Goal: Information Seeking & Learning: Find specific fact

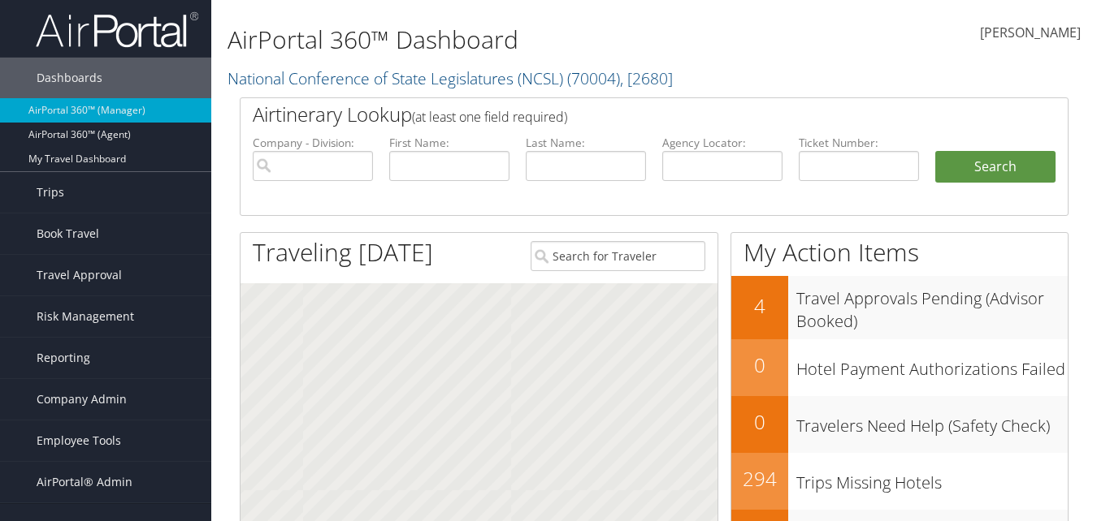
click at [359, 167] on input "search" at bounding box center [313, 166] width 120 height 30
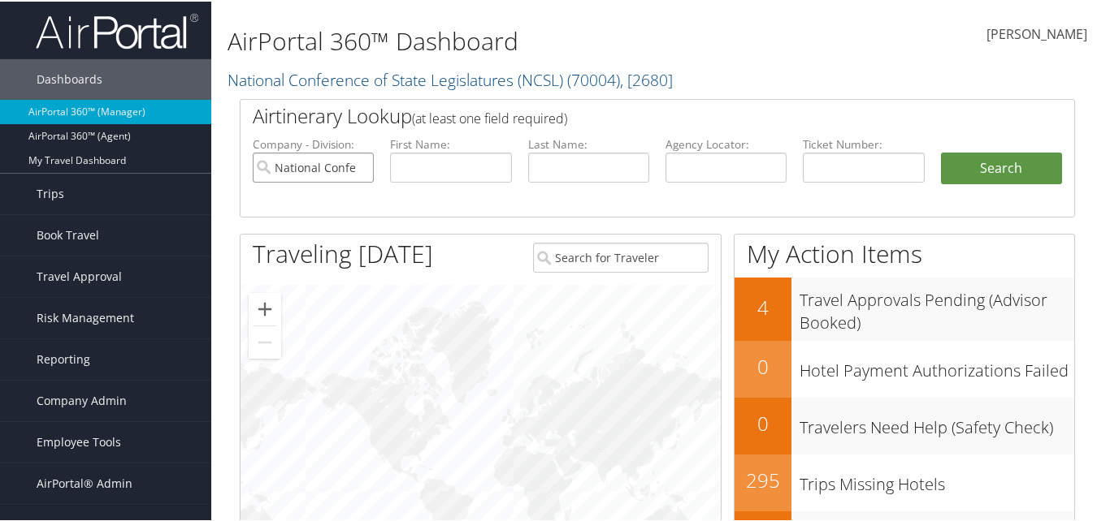
click at [361, 168] on input "National Conference of State Legislatures (NCSL)" at bounding box center [313, 166] width 121 height 30
click at [572, 169] on input "text" at bounding box center [588, 166] width 121 height 30
type input "goss"
click at [472, 166] on input "text" at bounding box center [450, 166] width 121 height 30
type input "amanda"
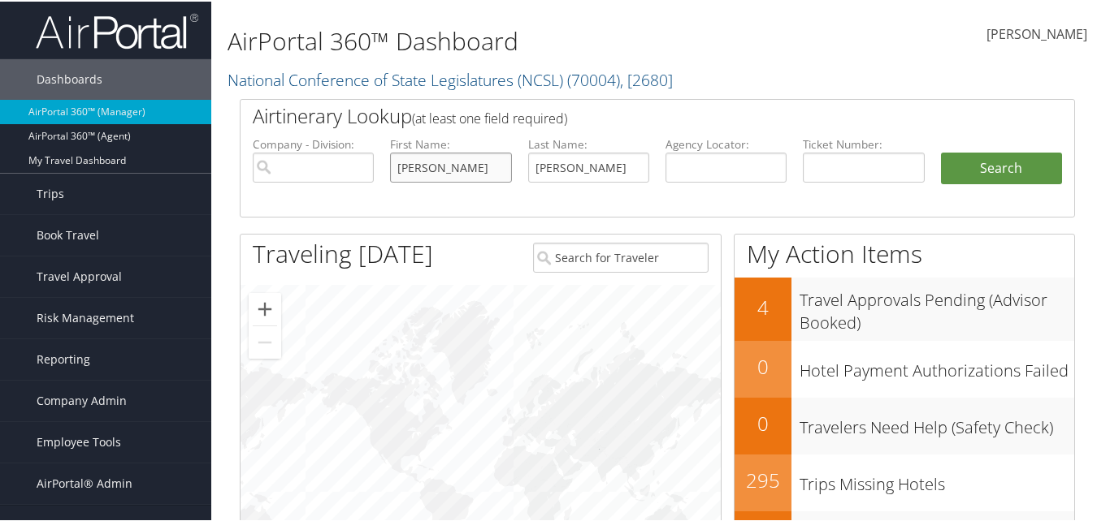
click at [941, 151] on button "Search" at bounding box center [1001, 167] width 121 height 32
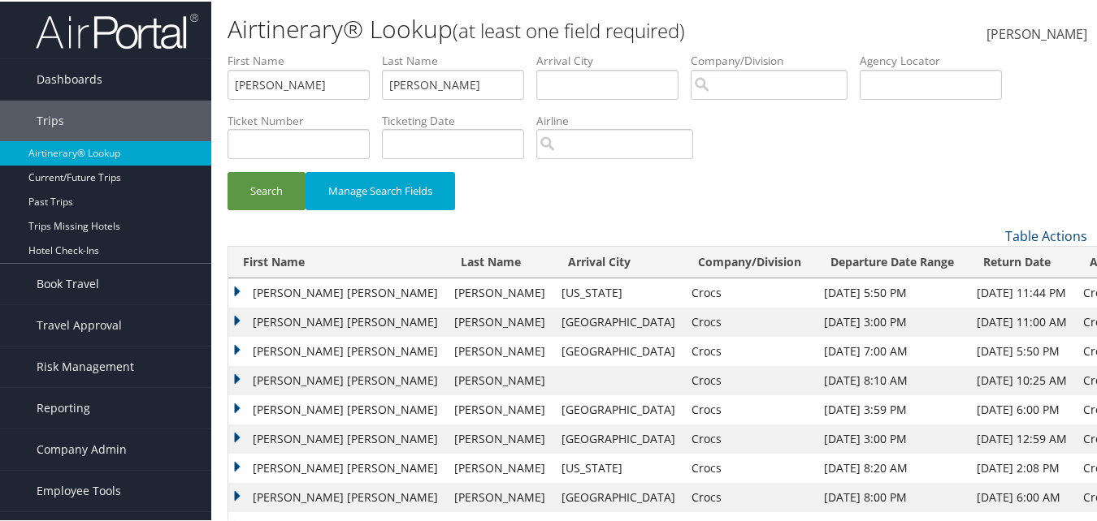
click at [235, 322] on td "AMANDA ELIZABETH" at bounding box center [337, 320] width 218 height 29
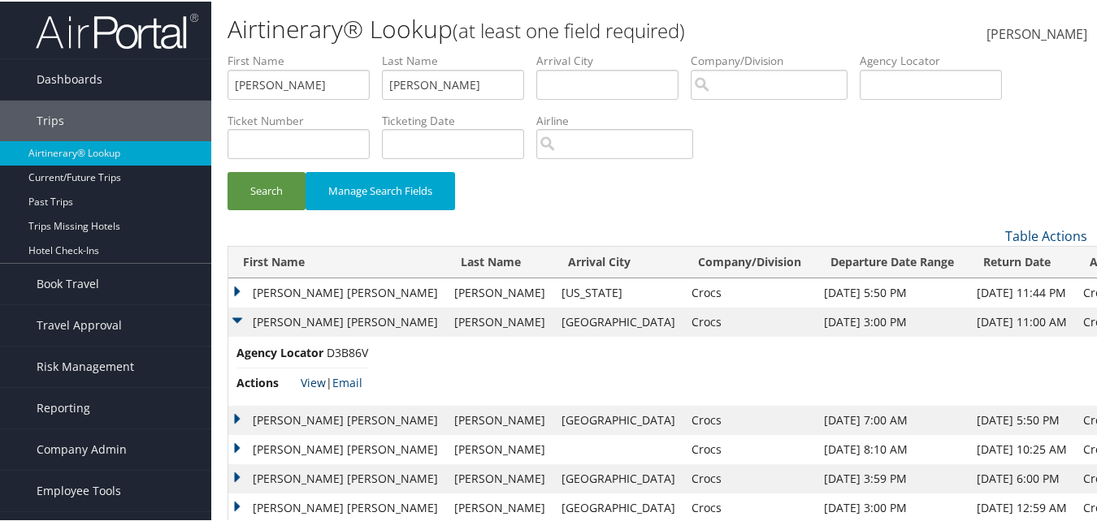
click at [311, 385] on link "View" at bounding box center [313, 381] width 25 height 15
click at [240, 419] on td "AMANDA ELIZABETH" at bounding box center [337, 418] width 218 height 29
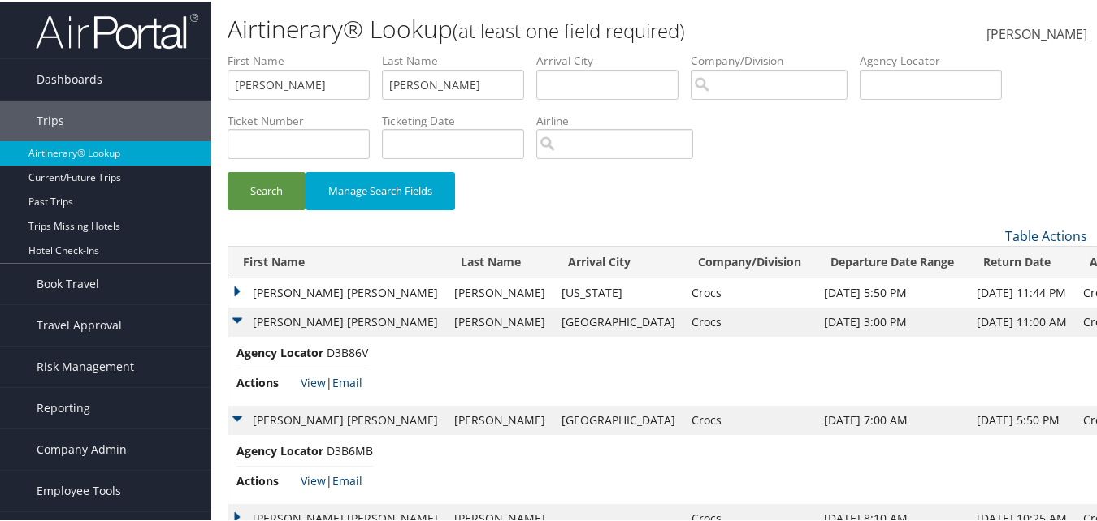
scroll to position [81, 0]
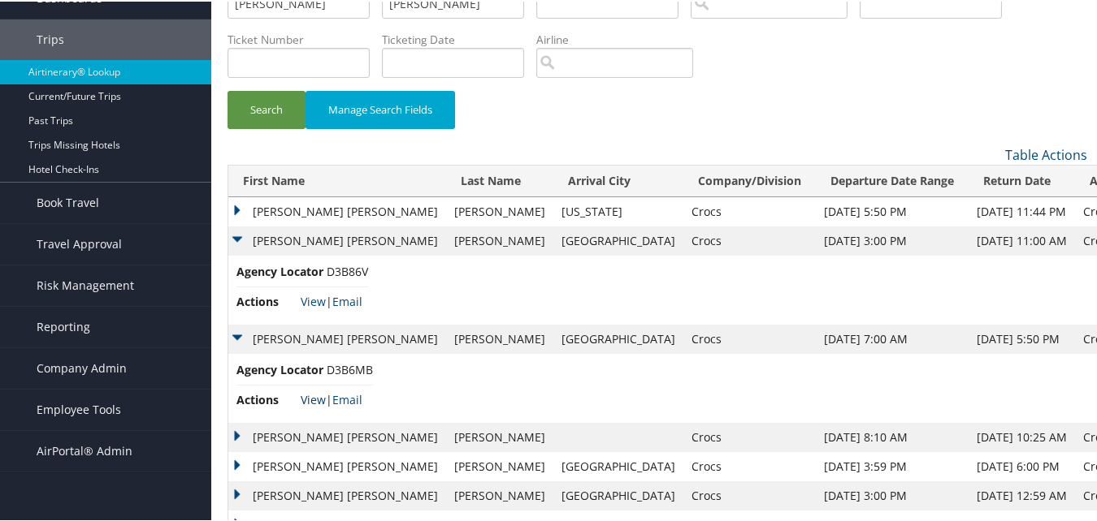
click at [315, 401] on link "View" at bounding box center [313, 398] width 25 height 15
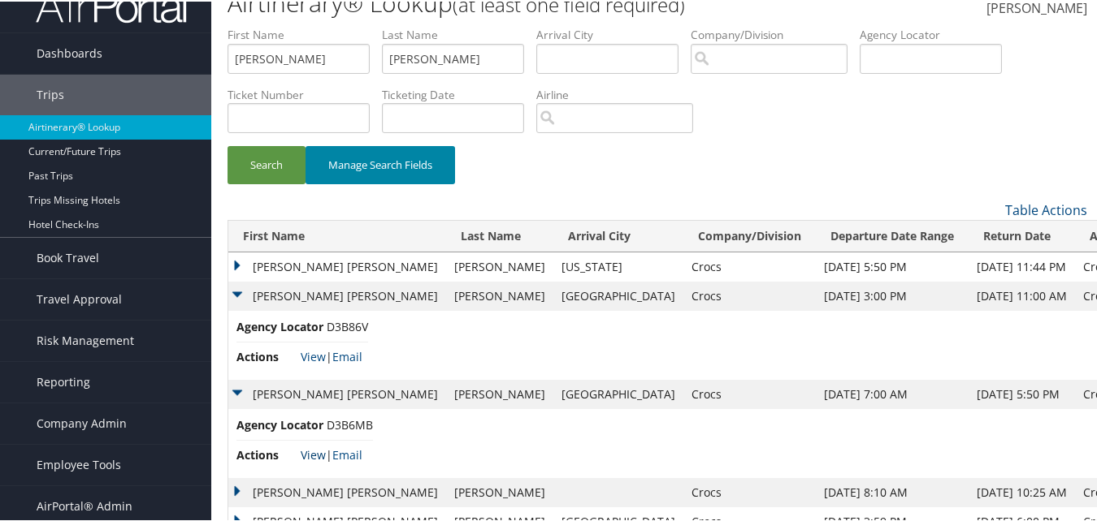
scroll to position [0, 0]
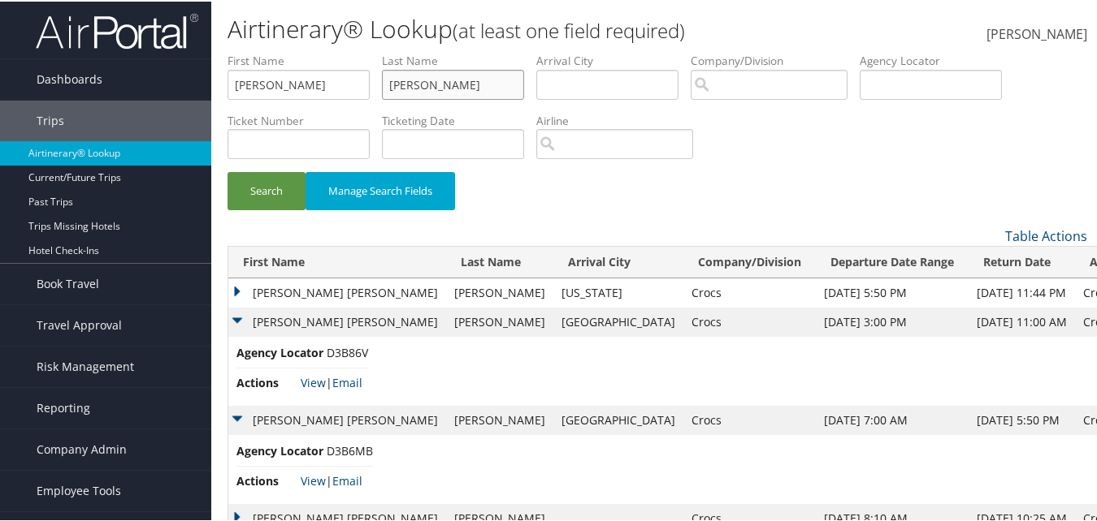
drag, startPoint x: 439, startPoint y: 89, endPoint x: 366, endPoint y: 87, distance: 72.3
click at [366, 51] on ul "First Name amanda Last Name goss Departure City Arrival City Company/Division A…" at bounding box center [656, 51] width 859 height 0
type input "wolf"
drag, startPoint x: 329, startPoint y: 92, endPoint x: 198, endPoint y: 84, distance: 131.0
click at [199, 84] on div "Dashboards AirPortal 360™ (Manager) AirPortal 360™ (Agent) My Travel Dashboard …" at bounding box center [551, 368] width 1103 height 736
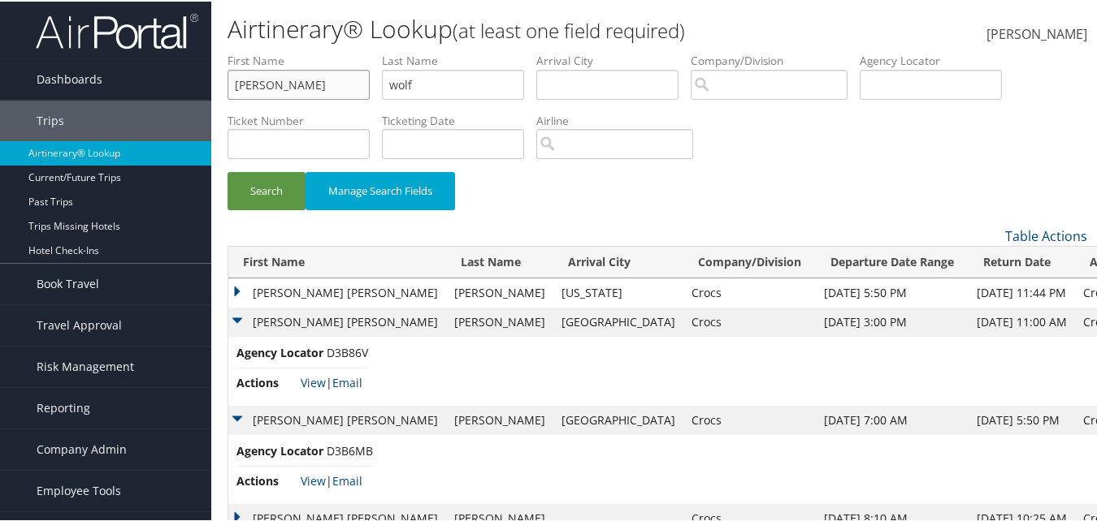
click at [227, 171] on button "Search" at bounding box center [266, 190] width 78 height 38
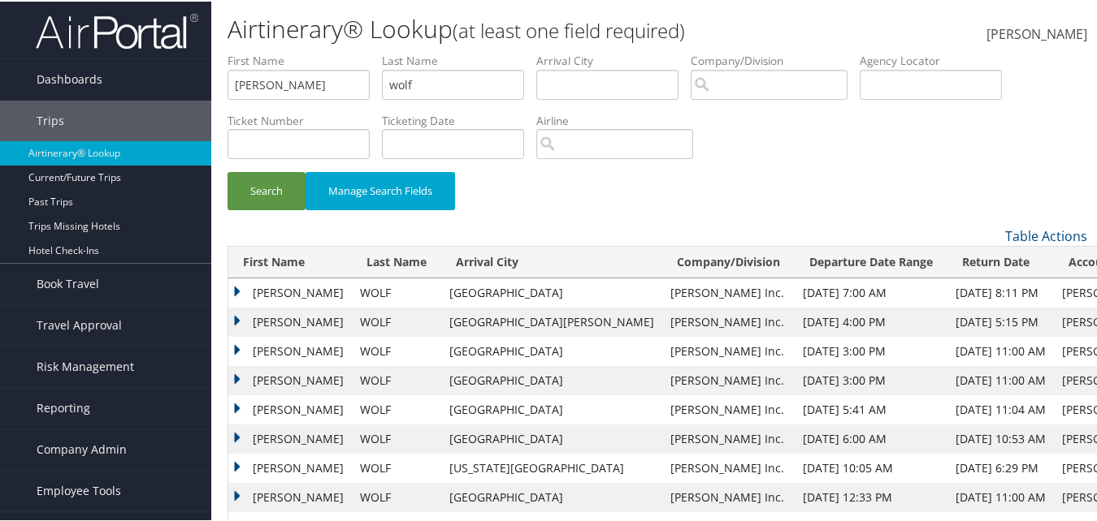
click at [239, 318] on td "JENNIFER LYNN" at bounding box center [289, 320] width 123 height 29
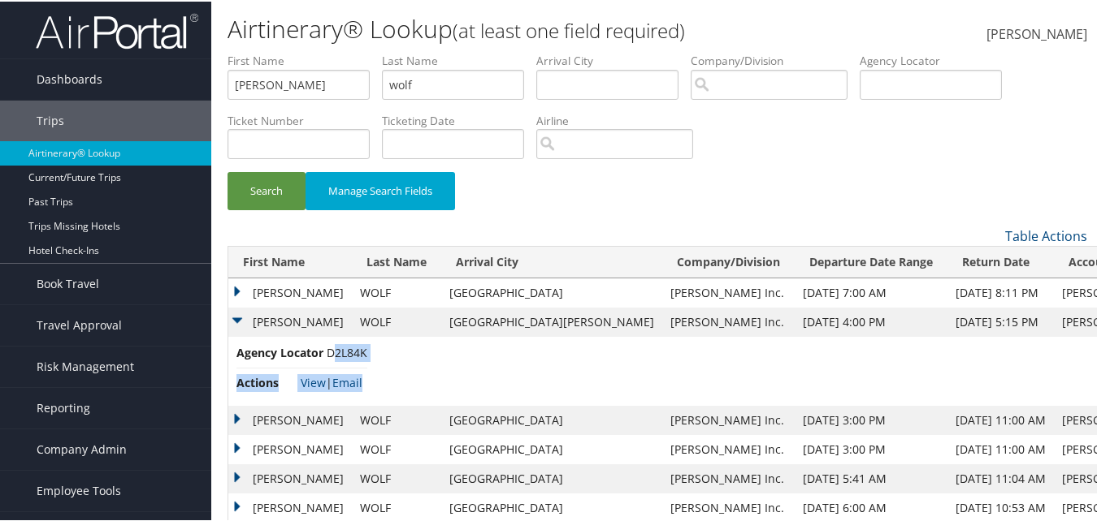
drag, startPoint x: 367, startPoint y: 356, endPoint x: 331, endPoint y: 359, distance: 35.9
click at [331, 359] on td "Agency Locator D2L84K Actions View | Email" at bounding box center [705, 369] width 955 height 69
drag, startPoint x: 331, startPoint y: 359, endPoint x: 422, endPoint y: 372, distance: 91.9
click at [422, 372] on td "Agency Locator D2L84K Actions View | Email" at bounding box center [705, 369] width 955 height 69
drag, startPoint x: 363, startPoint y: 353, endPoint x: 332, endPoint y: 355, distance: 30.9
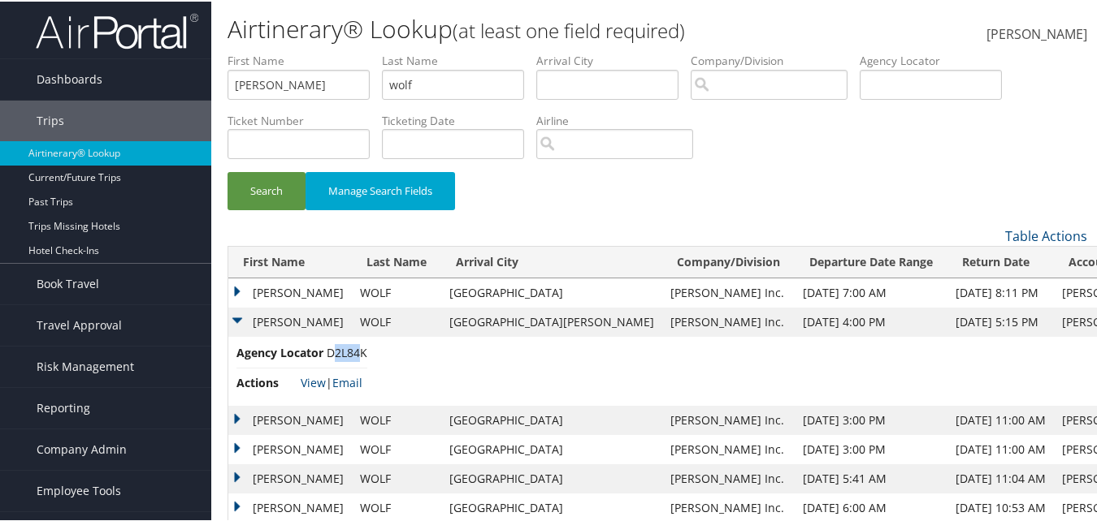
click at [332, 355] on span "D2L84K" at bounding box center [347, 351] width 41 height 15
drag, startPoint x: 332, startPoint y: 355, endPoint x: 368, endPoint y: 353, distance: 35.8
click at [366, 355] on span "D2L84K" at bounding box center [347, 351] width 41 height 15
drag, startPoint x: 368, startPoint y: 353, endPoint x: 327, endPoint y: 353, distance: 40.6
click at [327, 353] on td "Agency Locator D2L84K Actions View | Email" at bounding box center [705, 369] width 955 height 69
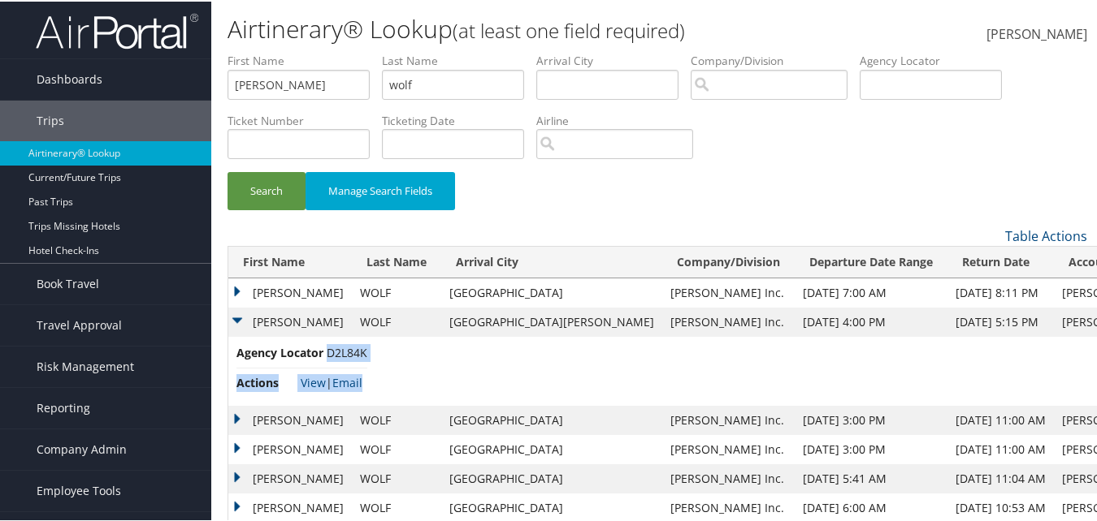
click at [331, 353] on span "D2L84K" at bounding box center [347, 351] width 41 height 15
drag, startPoint x: 327, startPoint y: 353, endPoint x: 366, endPoint y: 353, distance: 39.8
click at [366, 353] on span "D2L84K" at bounding box center [347, 351] width 41 height 15
copy span "D2L84K"
drag, startPoint x: 619, startPoint y: 324, endPoint x: 555, endPoint y: 327, distance: 64.2
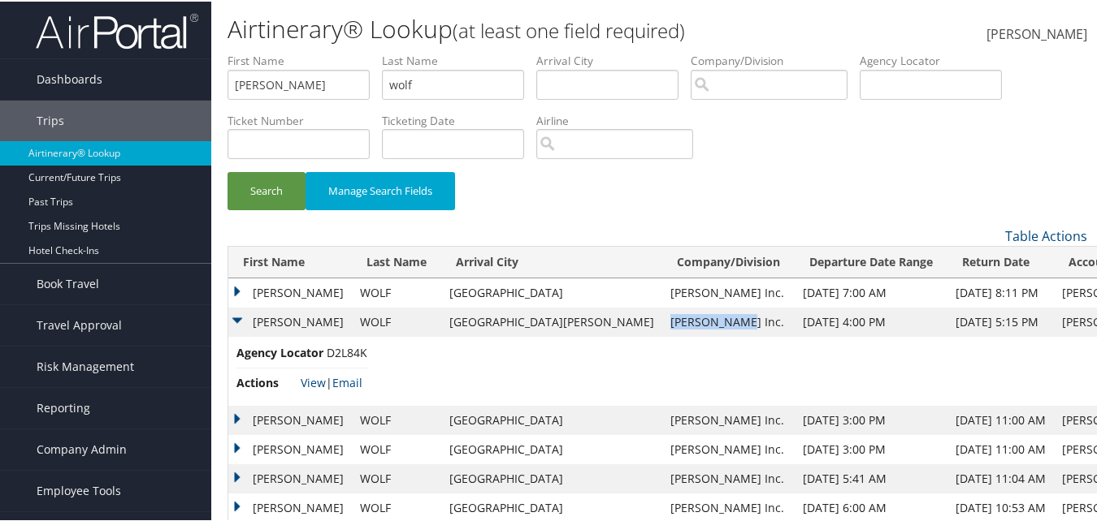
click at [662, 327] on td "Hagerty Inc." at bounding box center [728, 320] width 132 height 29
copy td "Hagerty Inc."
click at [193, 89] on div "Dashboards AirPortal 360™ (Manager) AirPortal 360™ (Agent) My Travel Dashboard …" at bounding box center [551, 333] width 1103 height 667
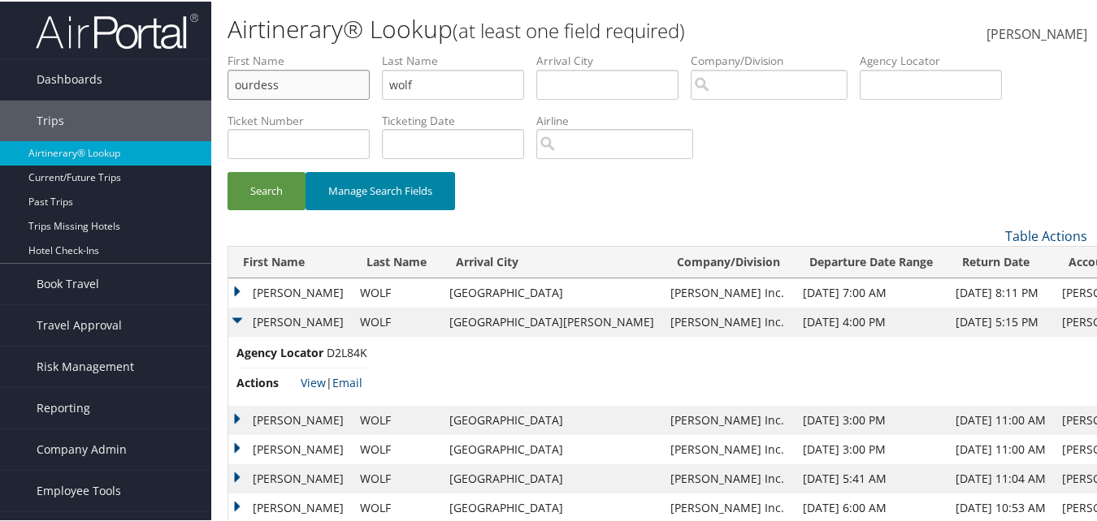
type input "ourdess"
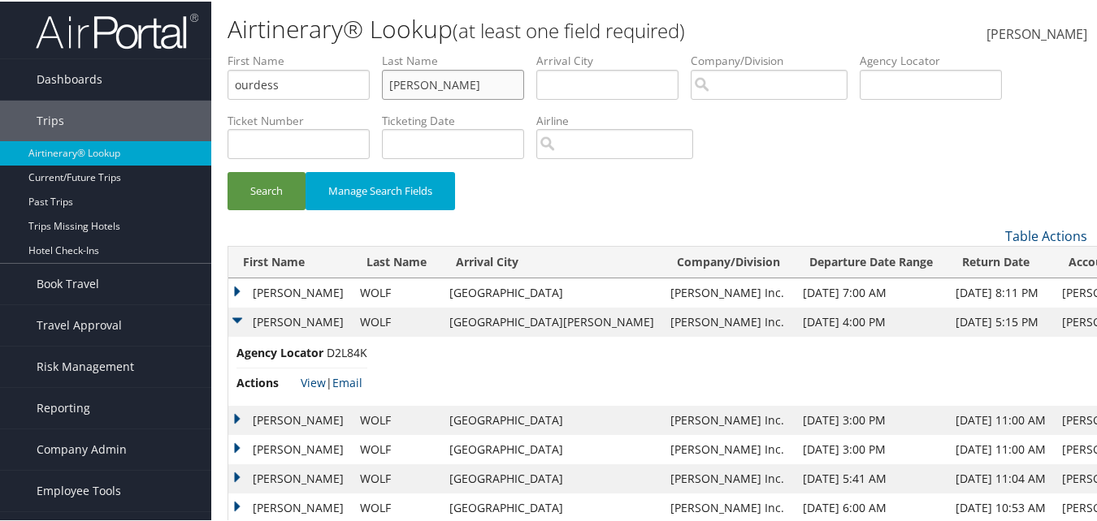
type input "ruiz"
click at [235, 84] on input "ourdess" at bounding box center [298, 83] width 142 height 30
type input "lourdess"
click at [266, 201] on button "Search" at bounding box center [266, 190] width 78 height 38
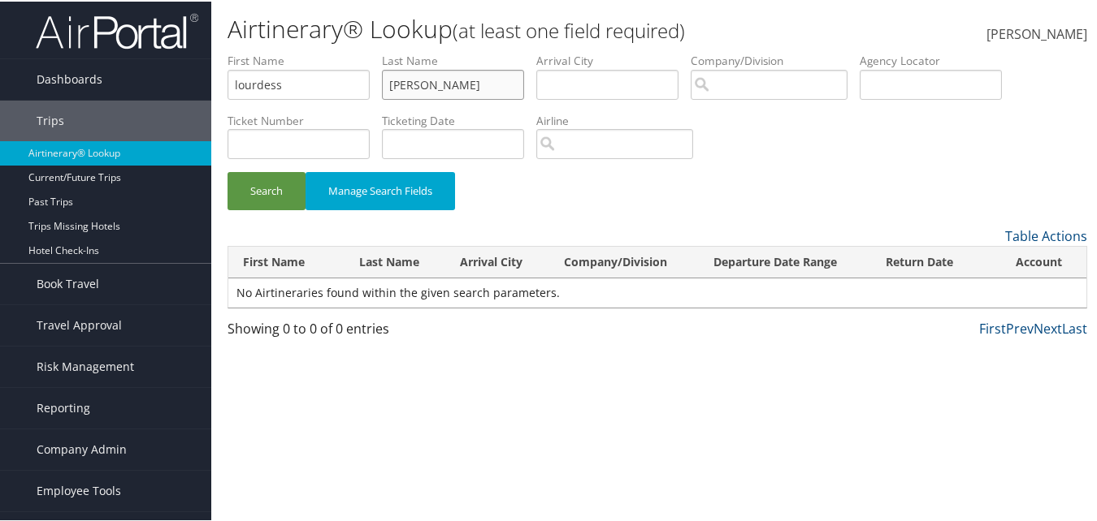
click at [415, 85] on input "ruiz" at bounding box center [453, 83] width 142 height 30
click at [227, 171] on button "Search" at bounding box center [266, 190] width 78 height 38
type input "r"
click at [265, 82] on input "lourdess" at bounding box center [298, 83] width 142 height 30
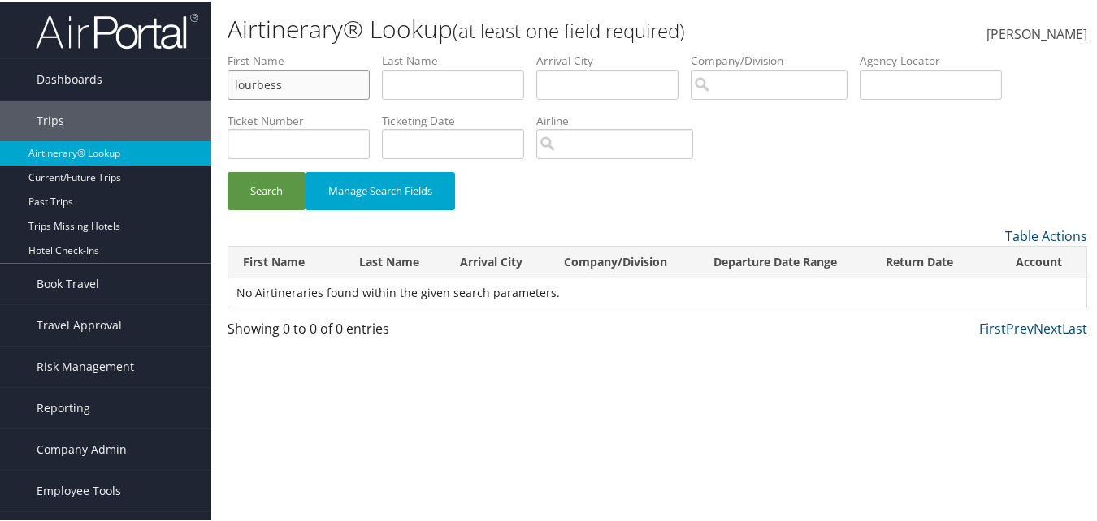
type input "lourbess"
click at [428, 89] on input "text" at bounding box center [453, 83] width 142 height 30
click at [227, 171] on button "Search" at bounding box center [266, 190] width 78 height 38
type input "ruiz"
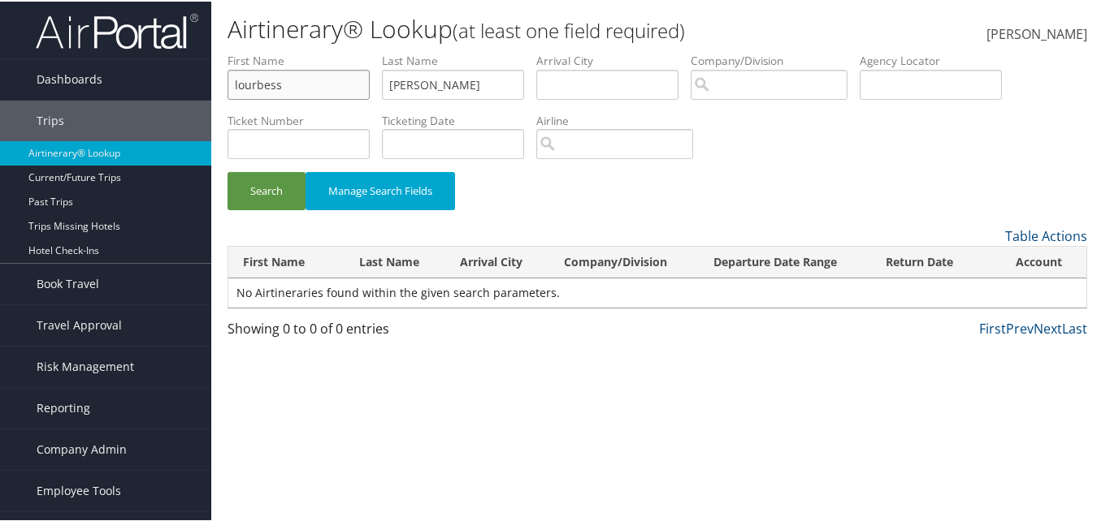
click at [253, 82] on input "lourbess" at bounding box center [298, 83] width 142 height 30
drag, startPoint x: 213, startPoint y: 89, endPoint x: 183, endPoint y: 93, distance: 30.2
click at [188, 92] on div "Dashboards AirPortal 360™ (Manager) AirPortal 360™ (Agent) My Travel Dashboard …" at bounding box center [551, 260] width 1103 height 521
type input "logan"
type input "harding"
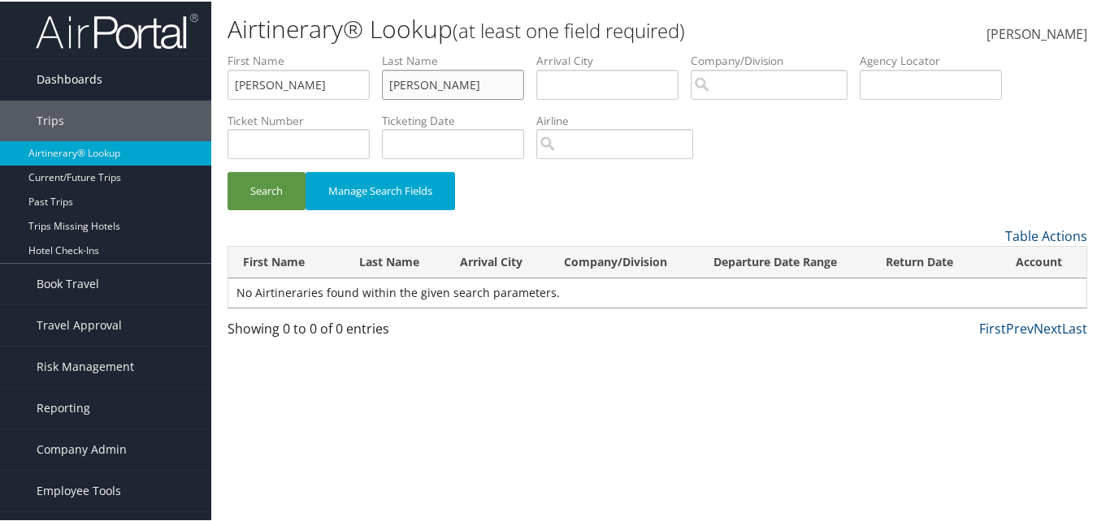
click at [227, 171] on button "Search" at bounding box center [266, 190] width 78 height 38
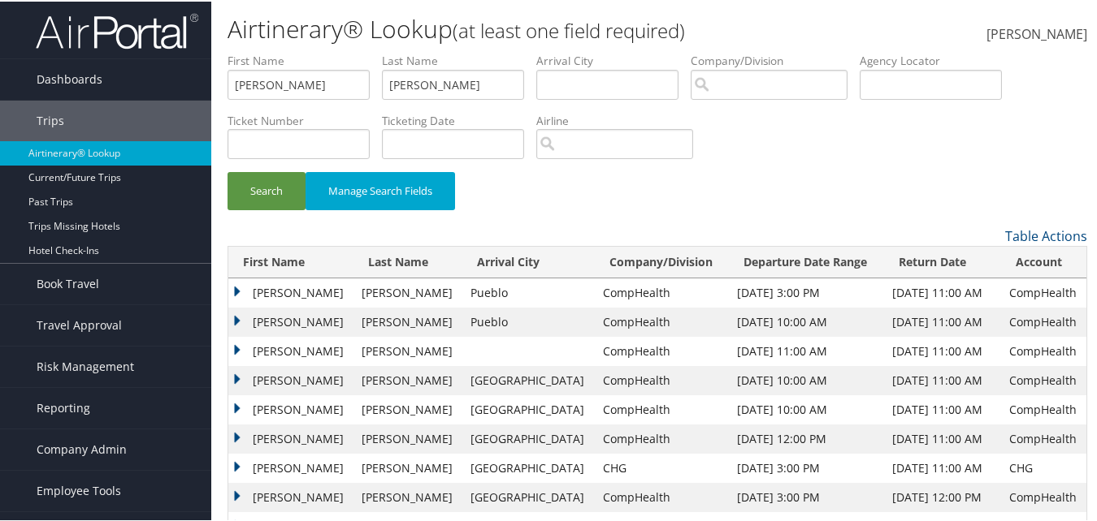
click at [236, 292] on td "Logan" at bounding box center [290, 291] width 125 height 29
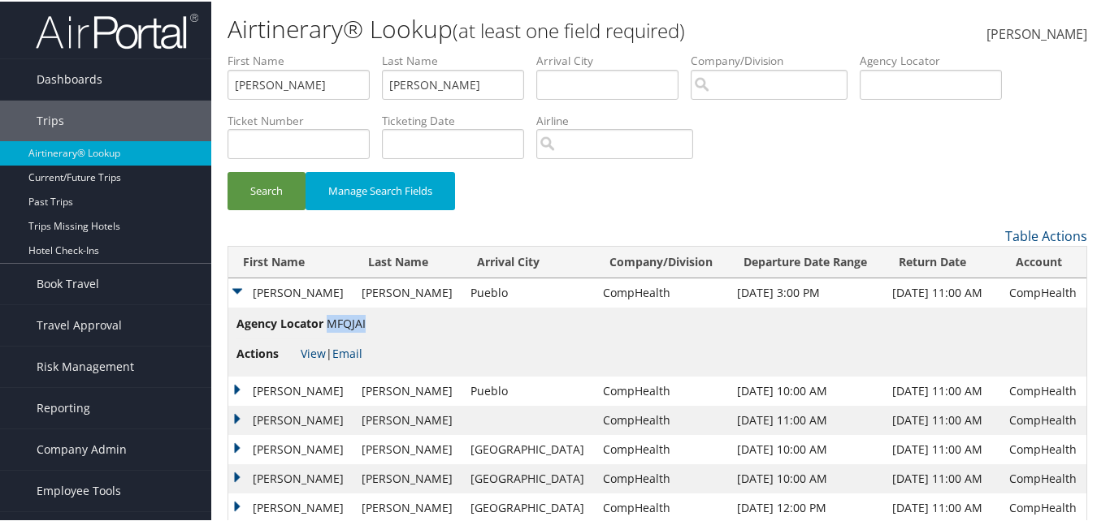
drag, startPoint x: 364, startPoint y: 322, endPoint x: 331, endPoint y: 325, distance: 32.7
click at [331, 325] on span "MFQJAI" at bounding box center [346, 321] width 39 height 15
copy span "MFQJAI"
click at [318, 345] on li "Actions View | Email" at bounding box center [300, 352] width 129 height 29
click at [313, 351] on link "View" at bounding box center [313, 351] width 25 height 15
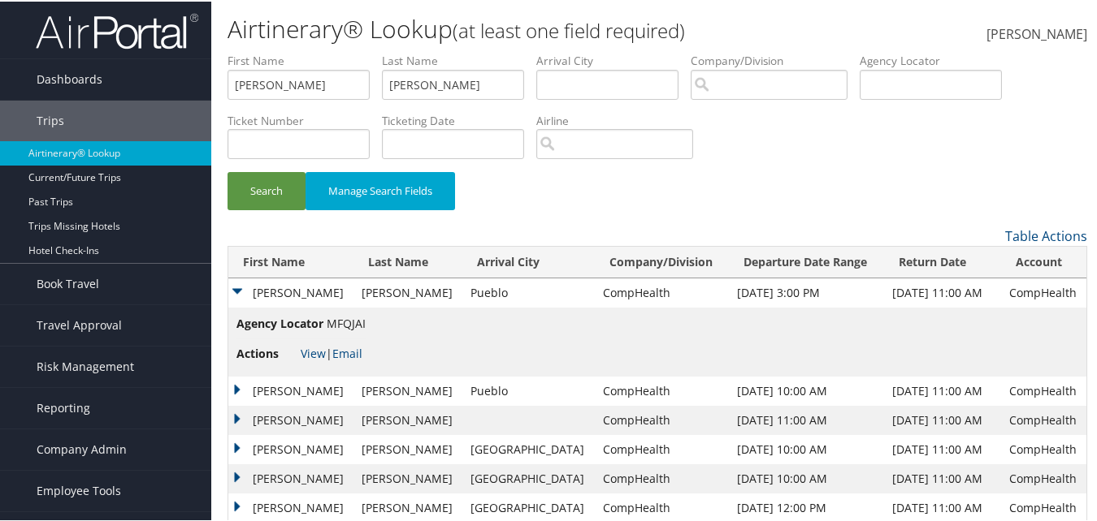
click at [236, 389] on td "Logan" at bounding box center [290, 389] width 125 height 29
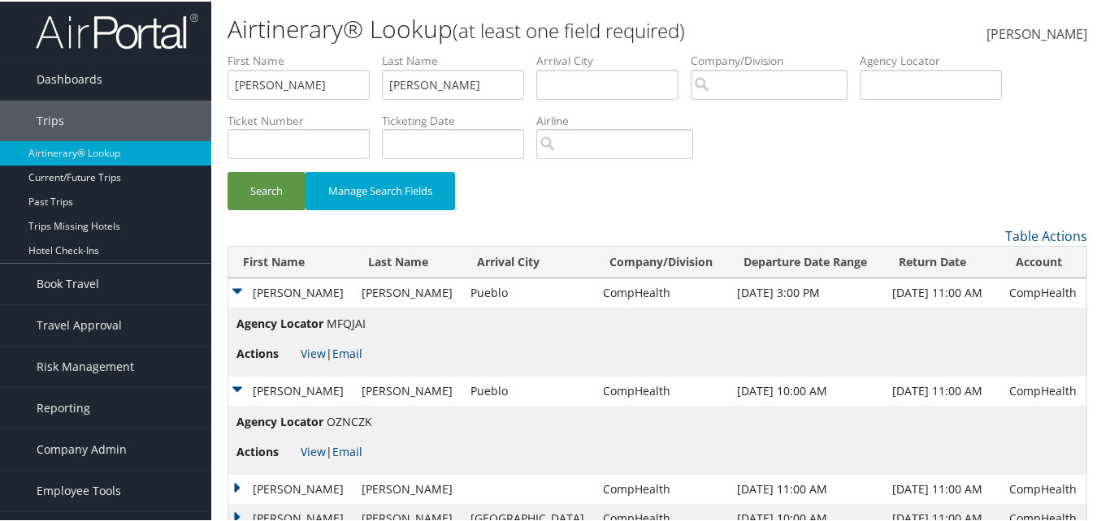
click at [236, 389] on td "Logan" at bounding box center [290, 389] width 125 height 29
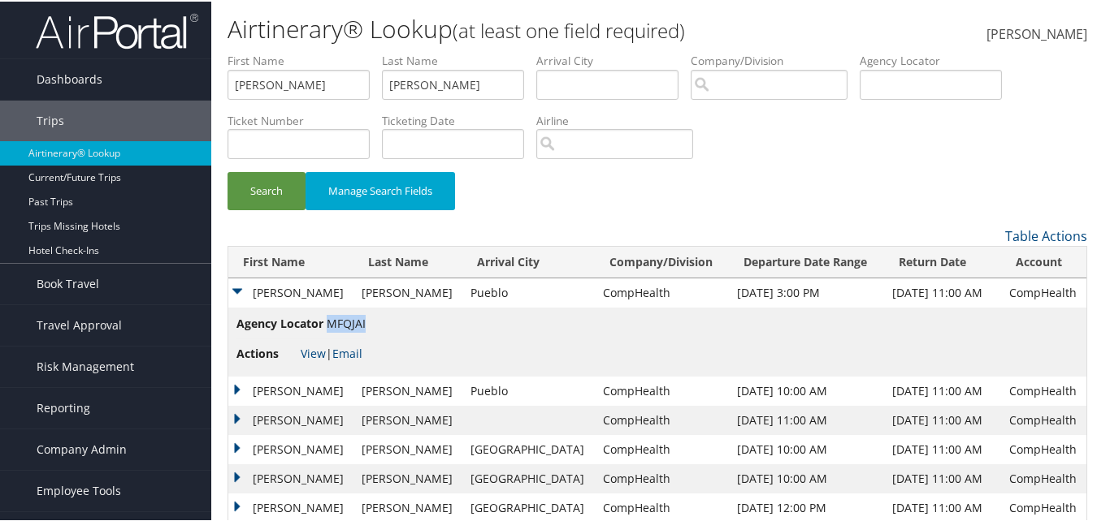
drag, startPoint x: 365, startPoint y: 323, endPoint x: 330, endPoint y: 327, distance: 35.1
click at [330, 327] on span "MFQJAI" at bounding box center [346, 321] width 39 height 15
copy span "MFQJAI"
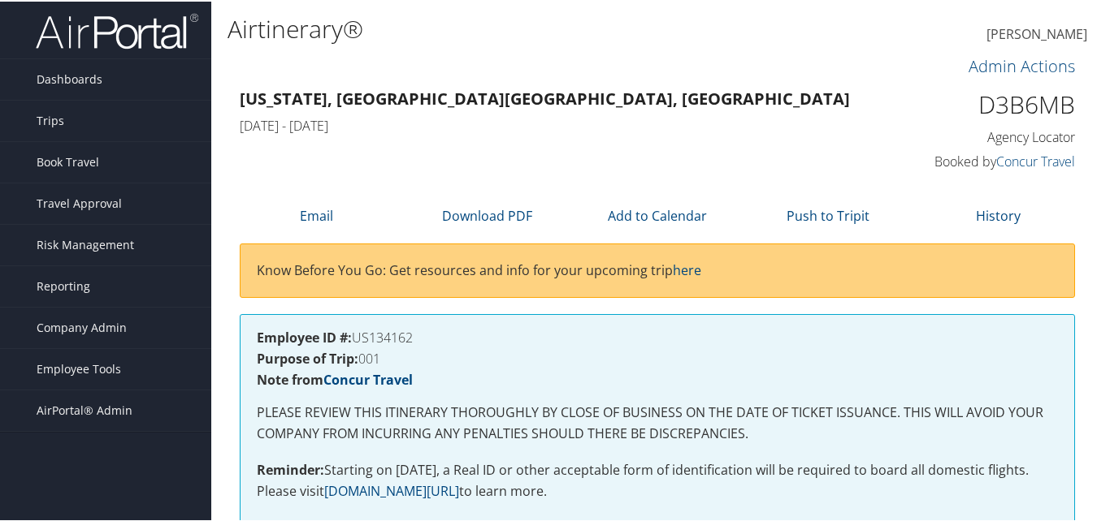
drag, startPoint x: 674, startPoint y: 125, endPoint x: 682, endPoint y: 122, distance: 8.7
click at [677, 124] on h4 "Mon 01 Sep 2025 - Fri 05 Sep 2025" at bounding box center [550, 124] width 621 height 18
drag, startPoint x: 1069, startPoint y: 109, endPoint x: 979, endPoint y: 112, distance: 90.2
click at [979, 112] on div "D3B6MB Agency Locator Agency Locator D3B6MB Booked by Concur Travel Booked by C…" at bounding box center [979, 129] width 215 height 93
copy h1 "D3B6MB"
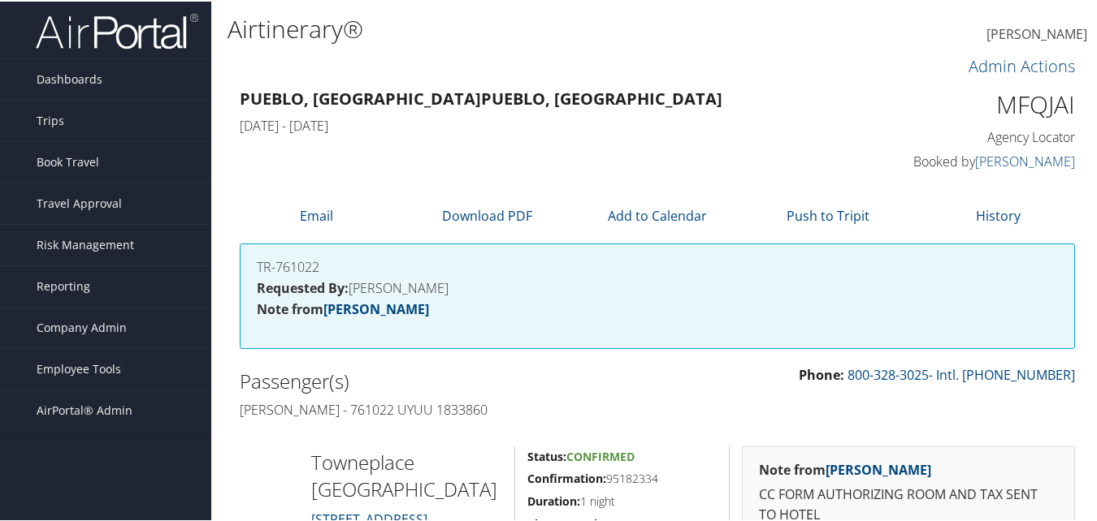
click at [553, 306] on h4 "Note from [PERSON_NAME]" at bounding box center [657, 307] width 801 height 13
